Goal: Find specific page/section: Find specific page/section

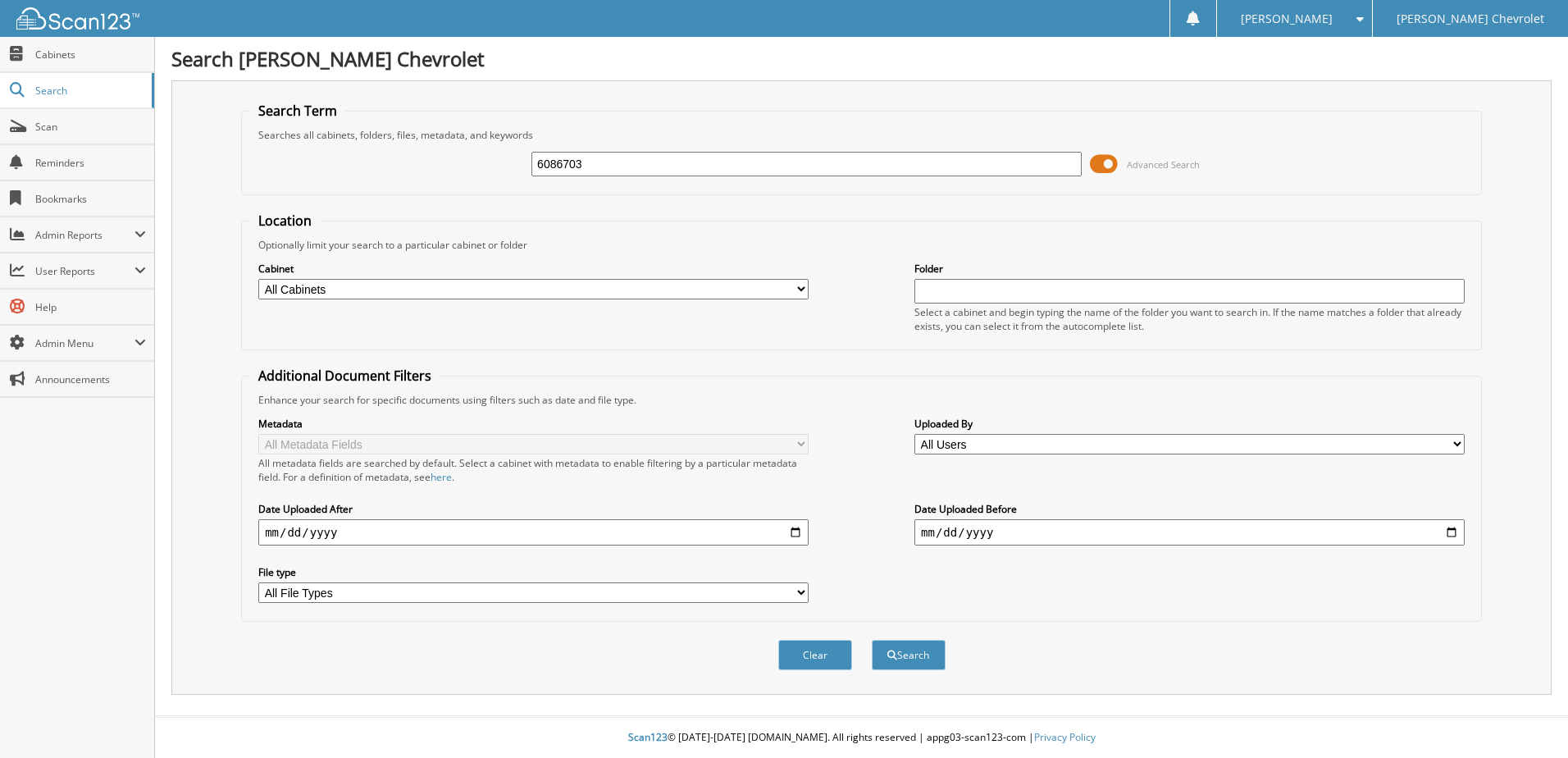
type input "6086703"
click at [871, 639] on button "Search" at bounding box center [908, 654] width 74 height 30
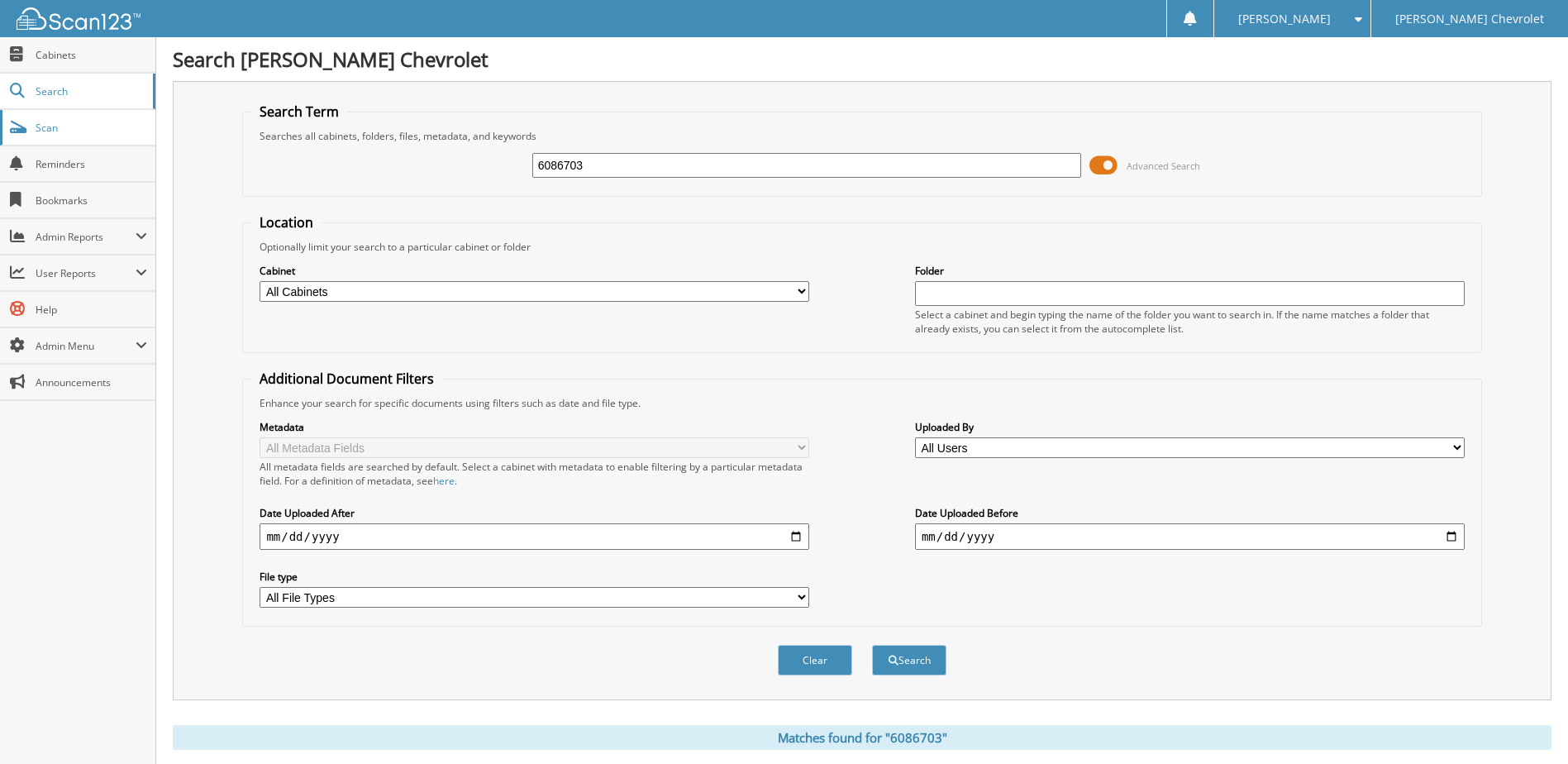
click at [44, 125] on span "Scan" at bounding box center [91, 127] width 112 height 14
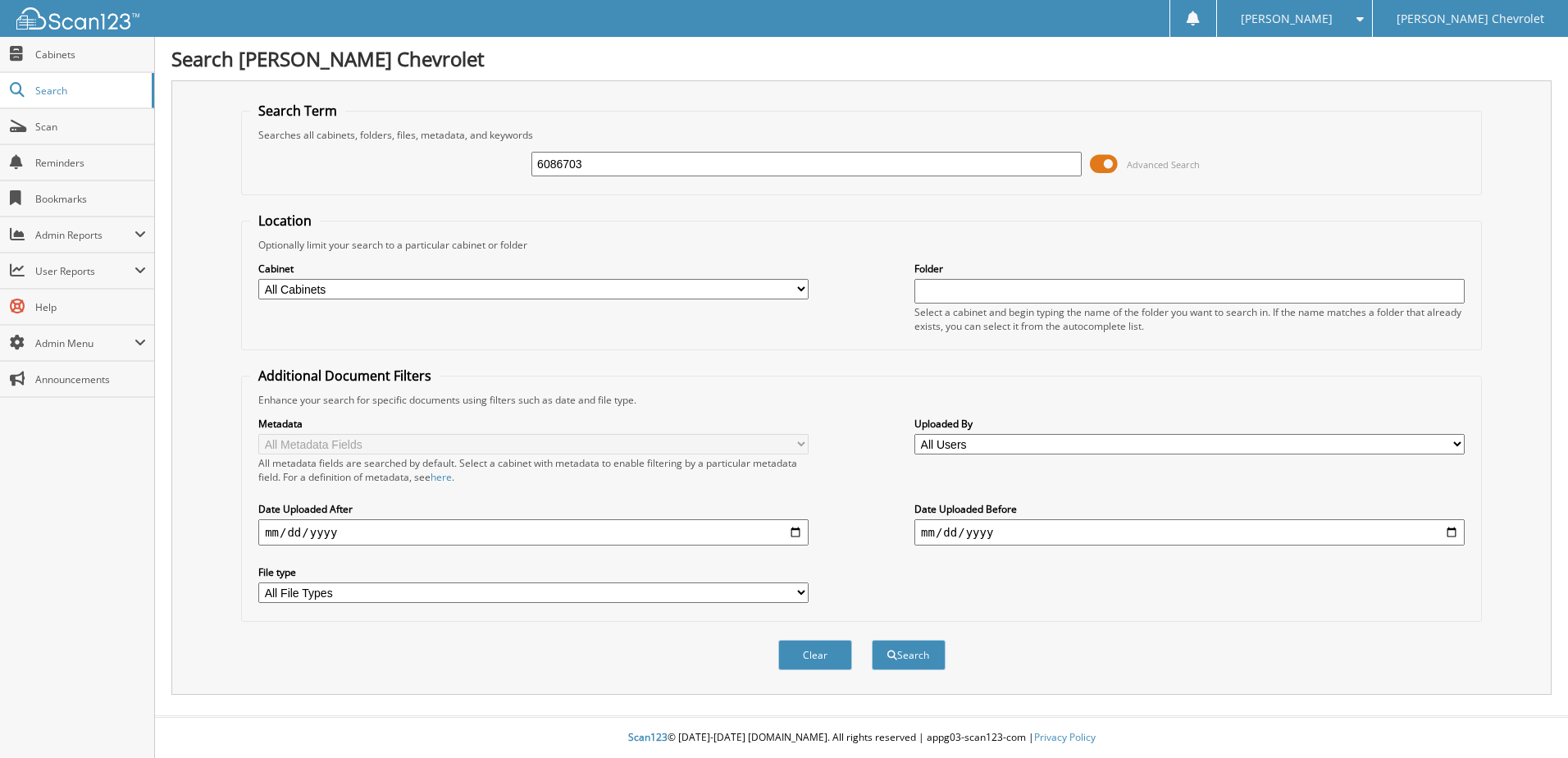
type input "6086703"
click at [871, 639] on button "Search" at bounding box center [908, 654] width 74 height 30
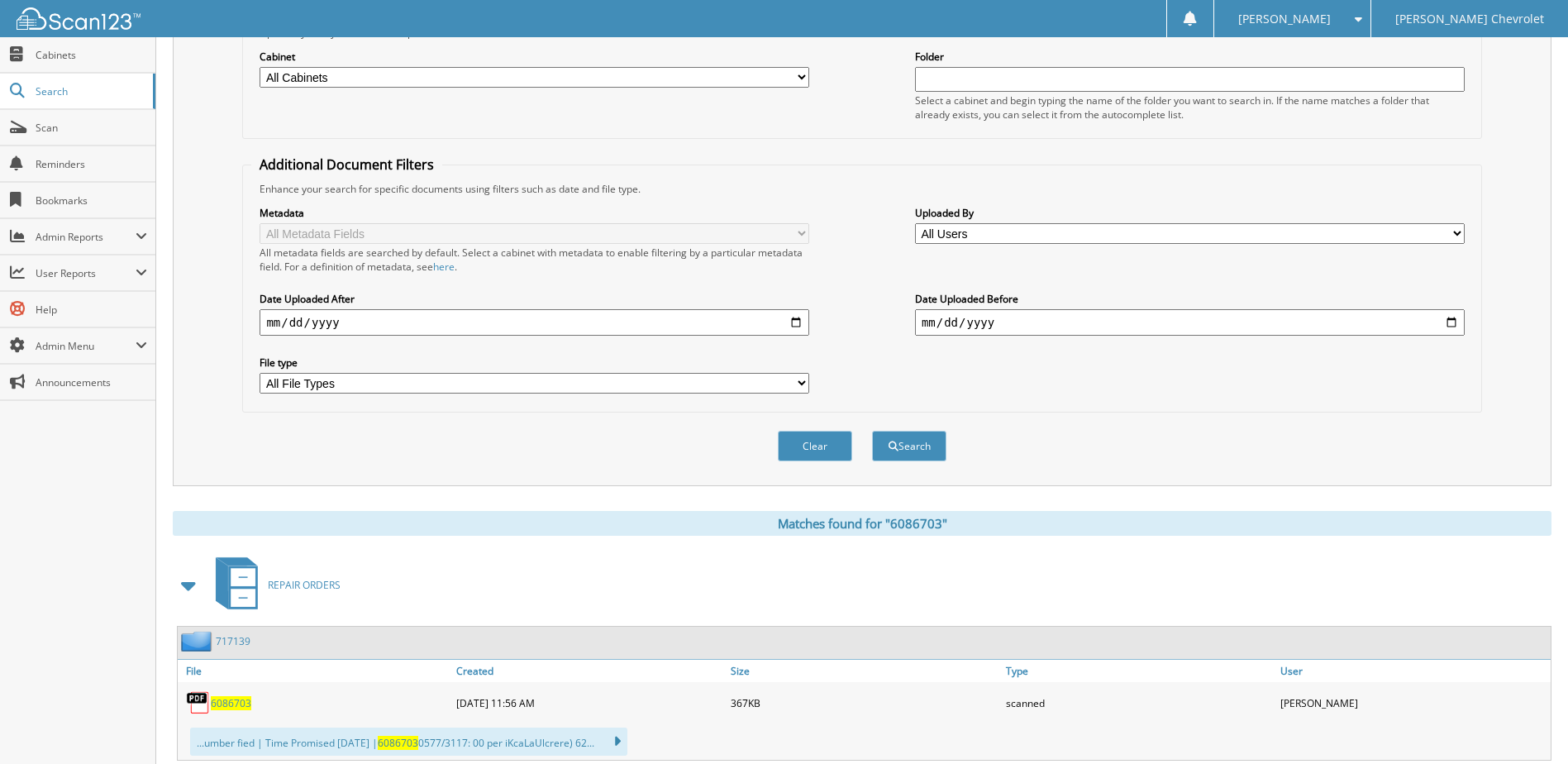
scroll to position [368, 0]
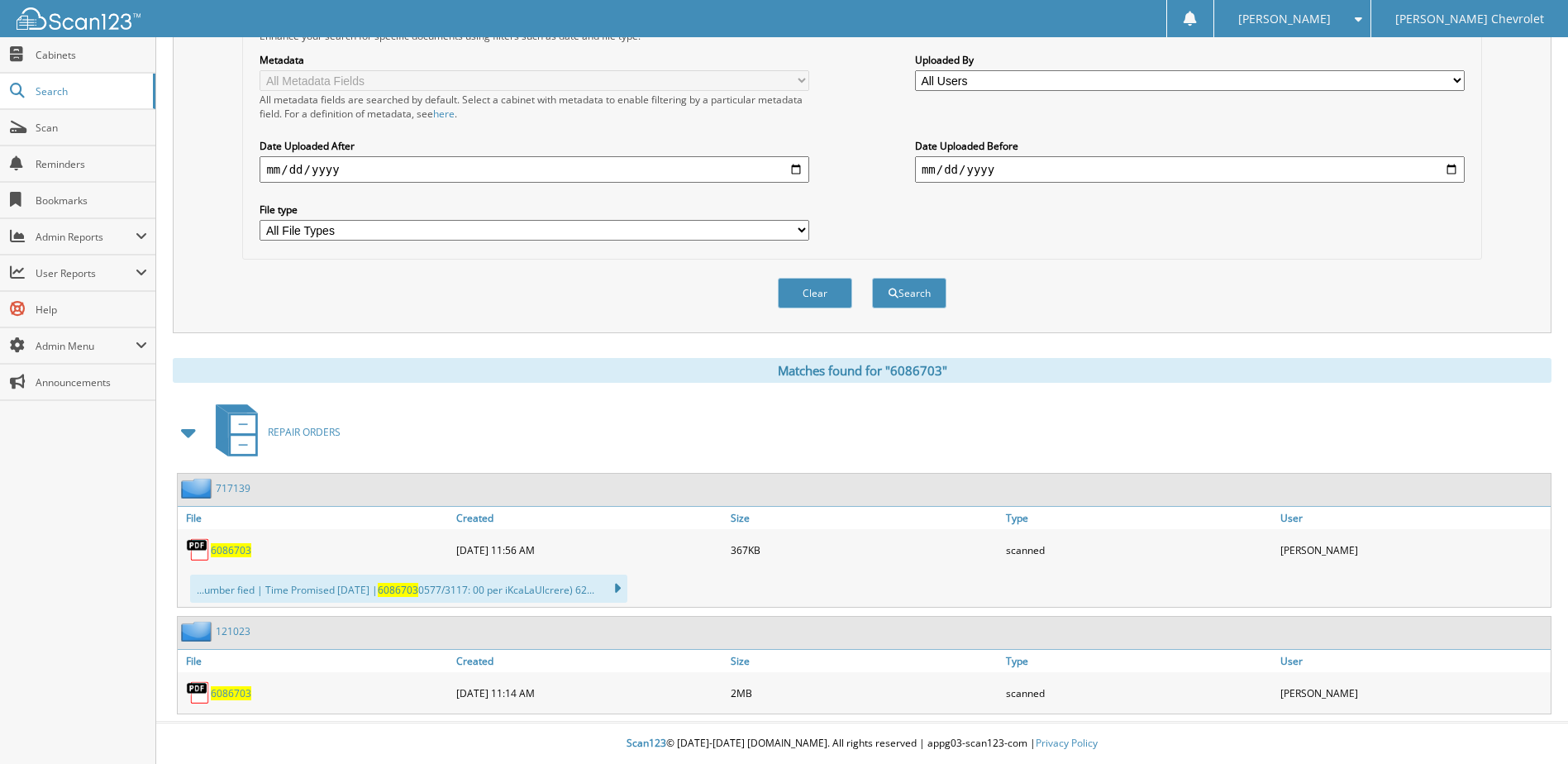
click at [229, 549] on span "6086703" at bounding box center [230, 550] width 40 height 14
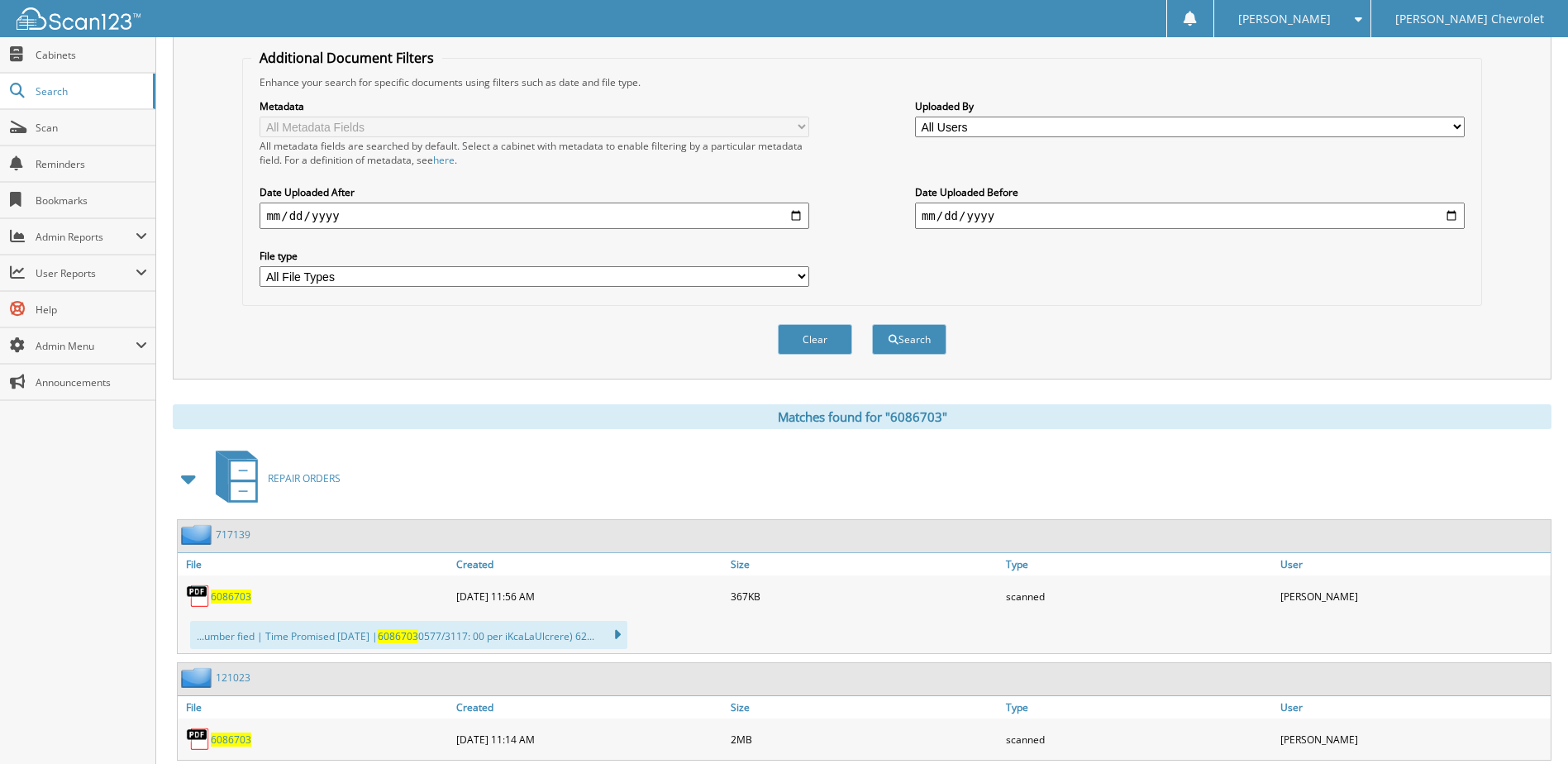
scroll to position [0, 0]
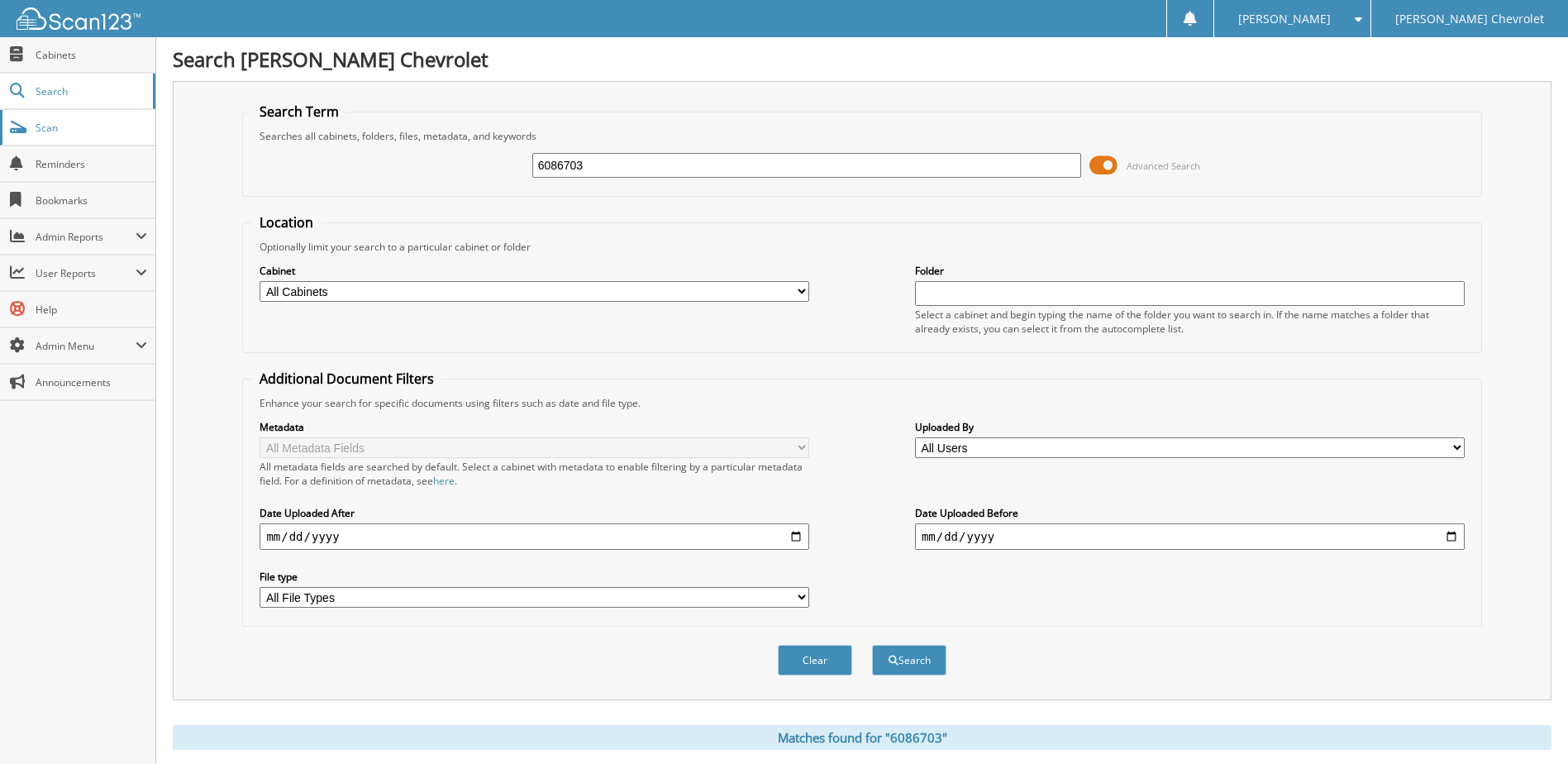
drag, startPoint x: 36, startPoint y: 124, endPoint x: 70, endPoint y: 133, distance: 35.2
click at [36, 124] on span "Scan" at bounding box center [91, 127] width 112 height 14
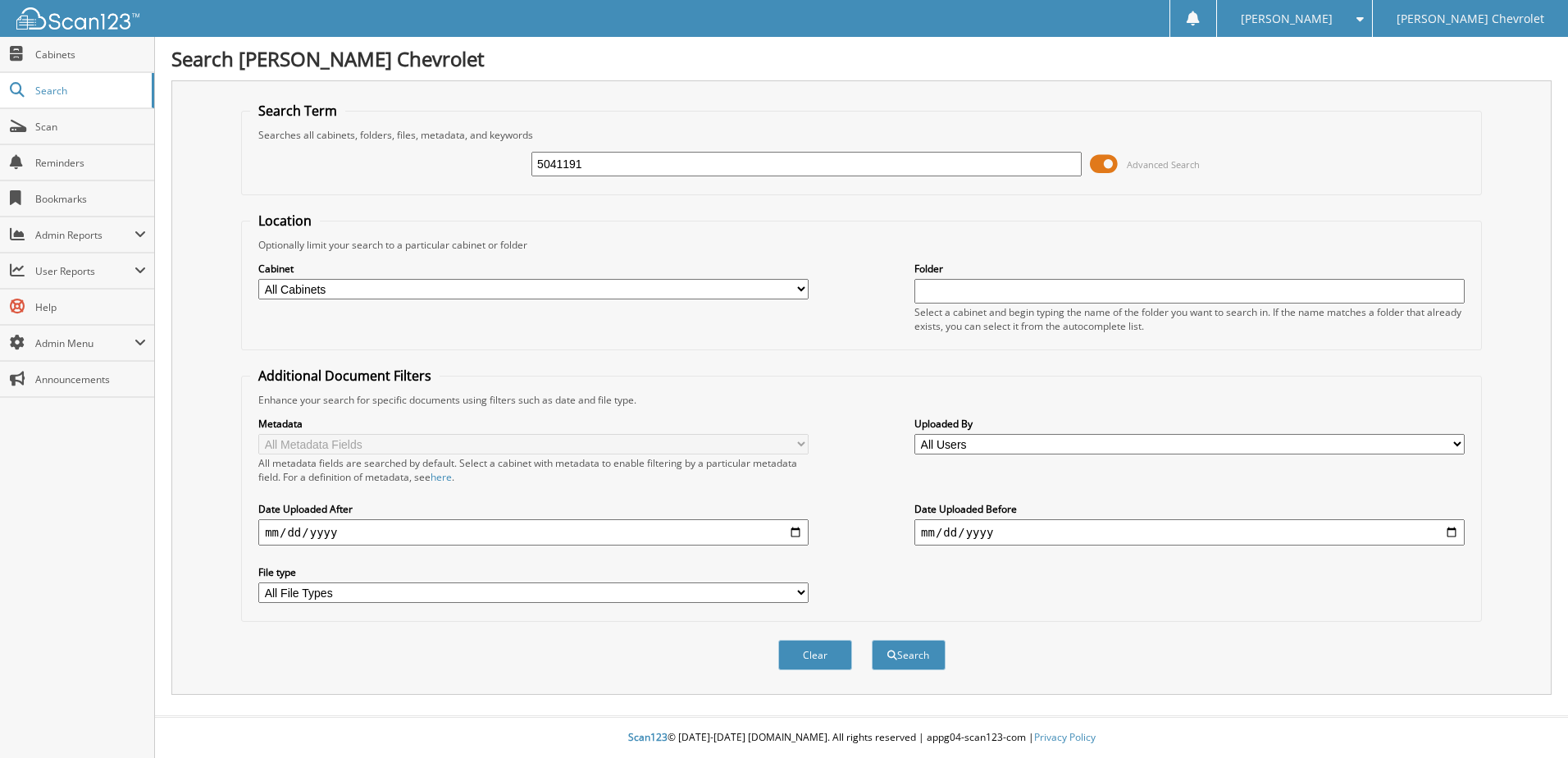
type input "5041191"
click at [871, 639] on button "Search" at bounding box center [908, 654] width 74 height 30
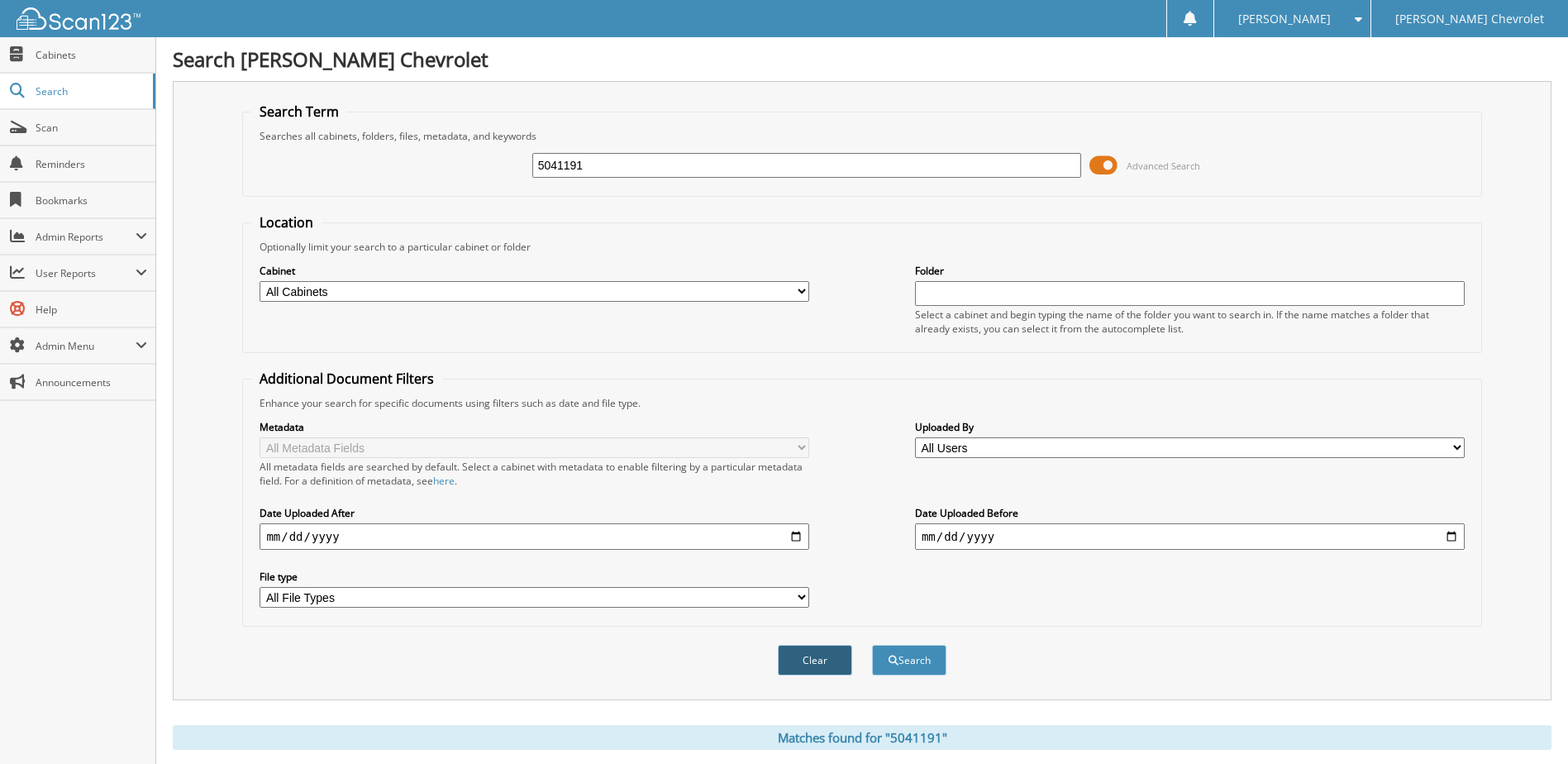
click at [798, 659] on button "Clear" at bounding box center [815, 659] width 74 height 30
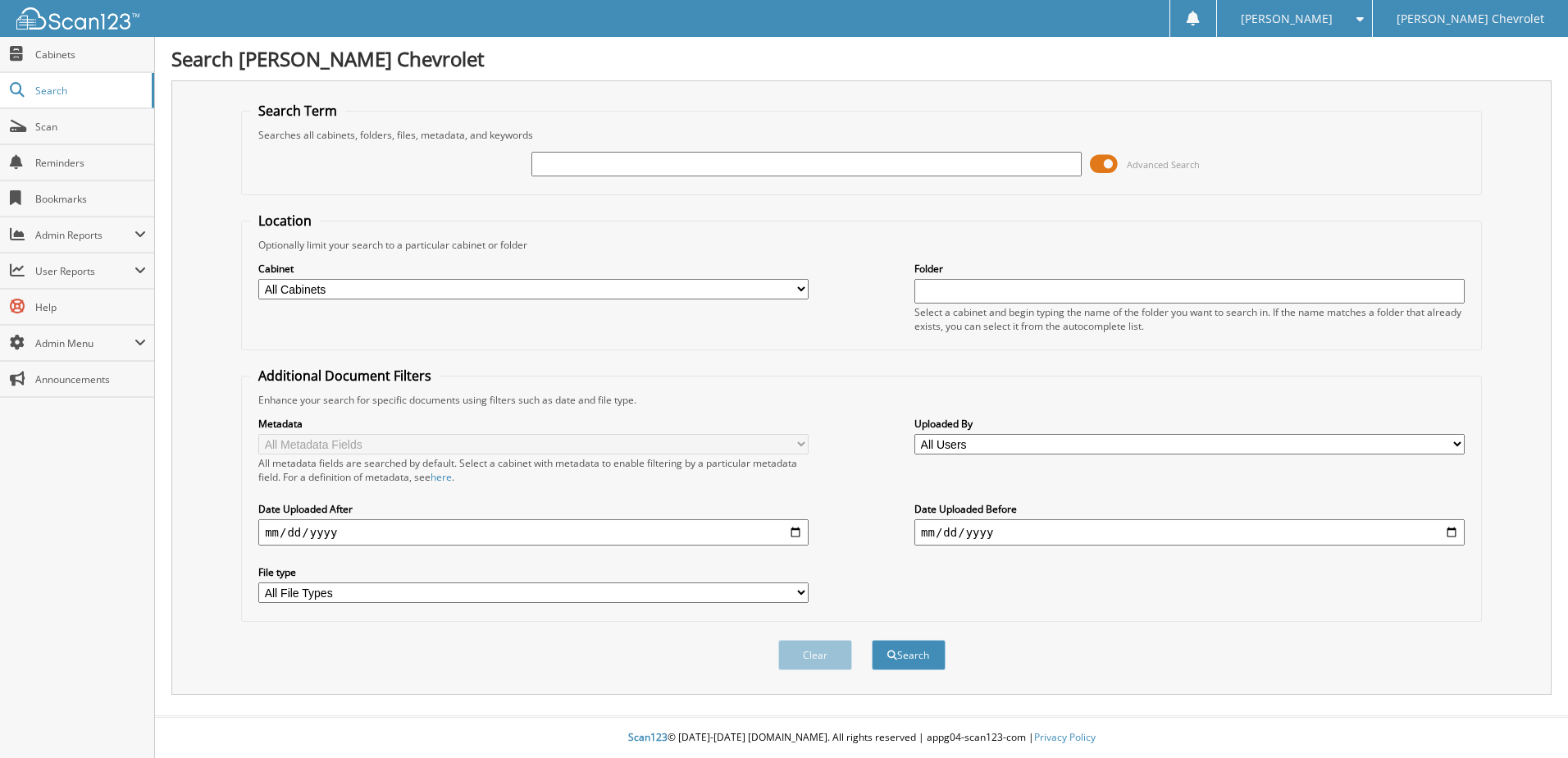
click at [640, 163] on input "text" at bounding box center [806, 163] width 550 height 24
type input "5041007"
click at [871, 639] on button "Search" at bounding box center [908, 654] width 74 height 30
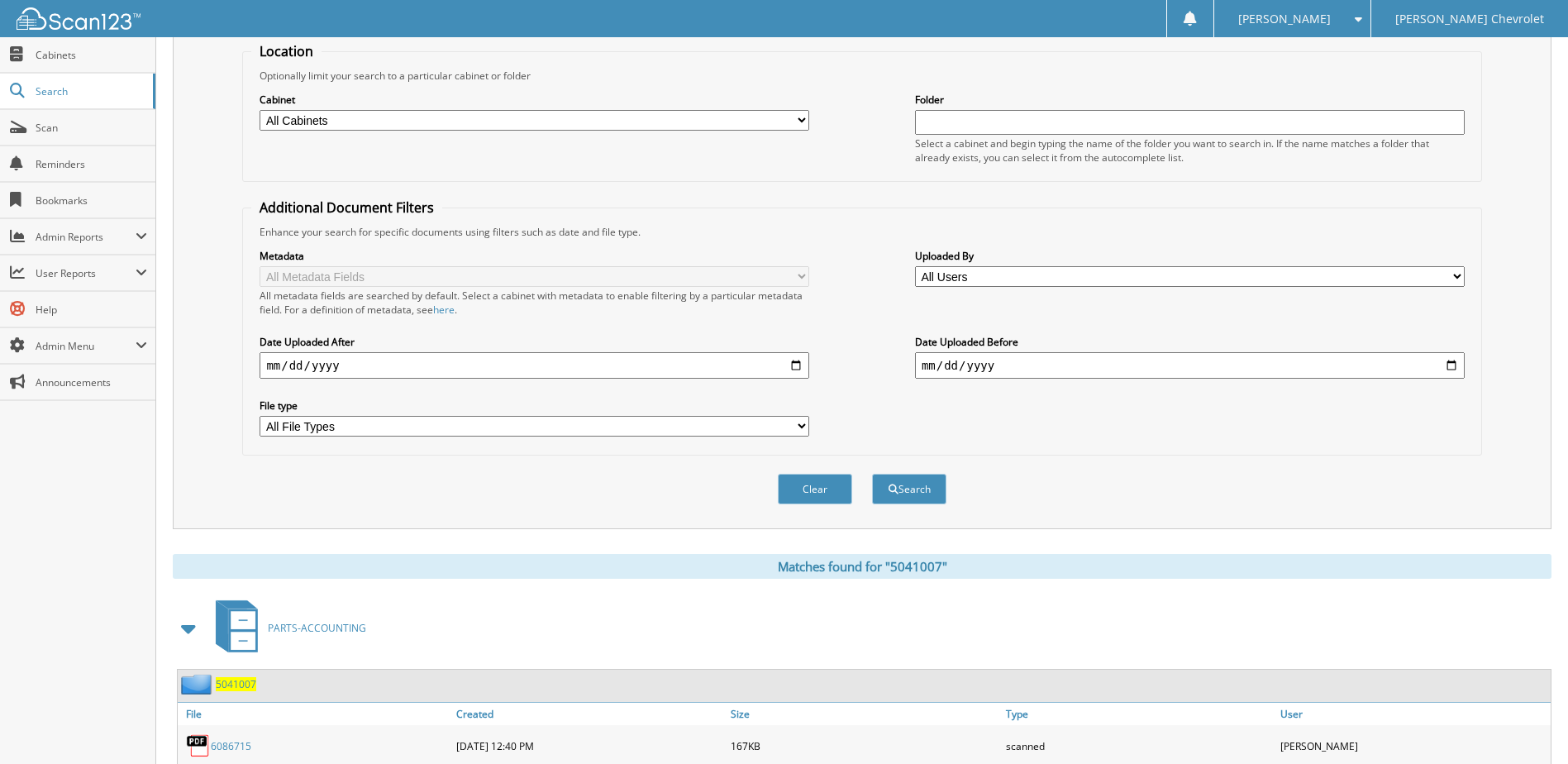
scroll to position [496, 0]
